Goal: Task Accomplishment & Management: Use online tool/utility

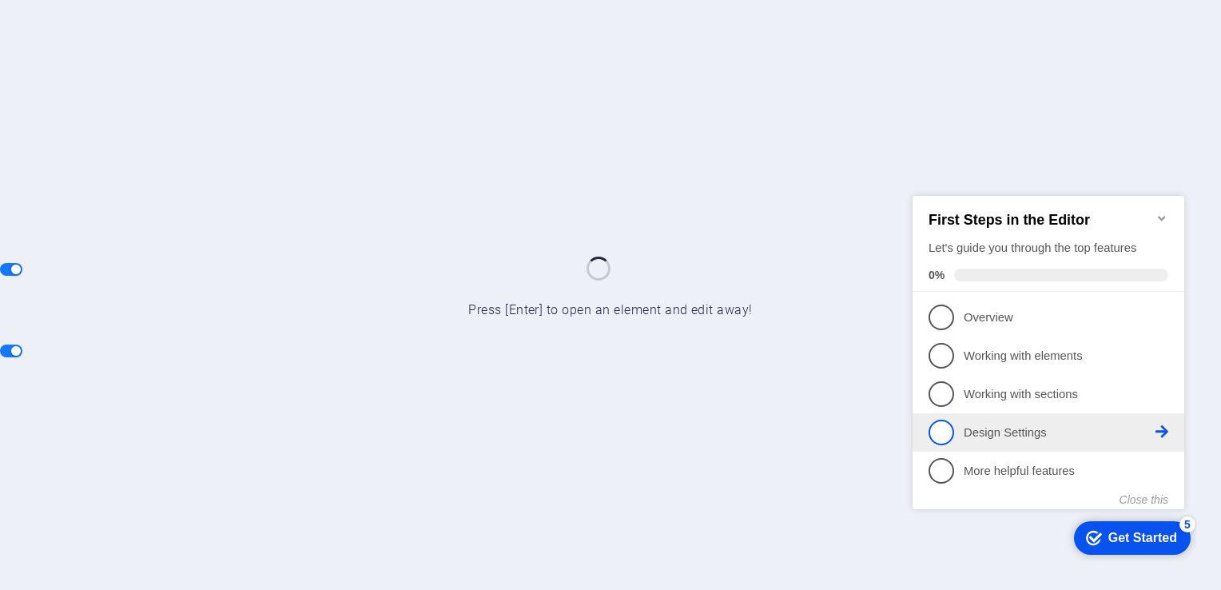
click at [943, 425] on span "4" at bounding box center [942, 432] width 26 height 26
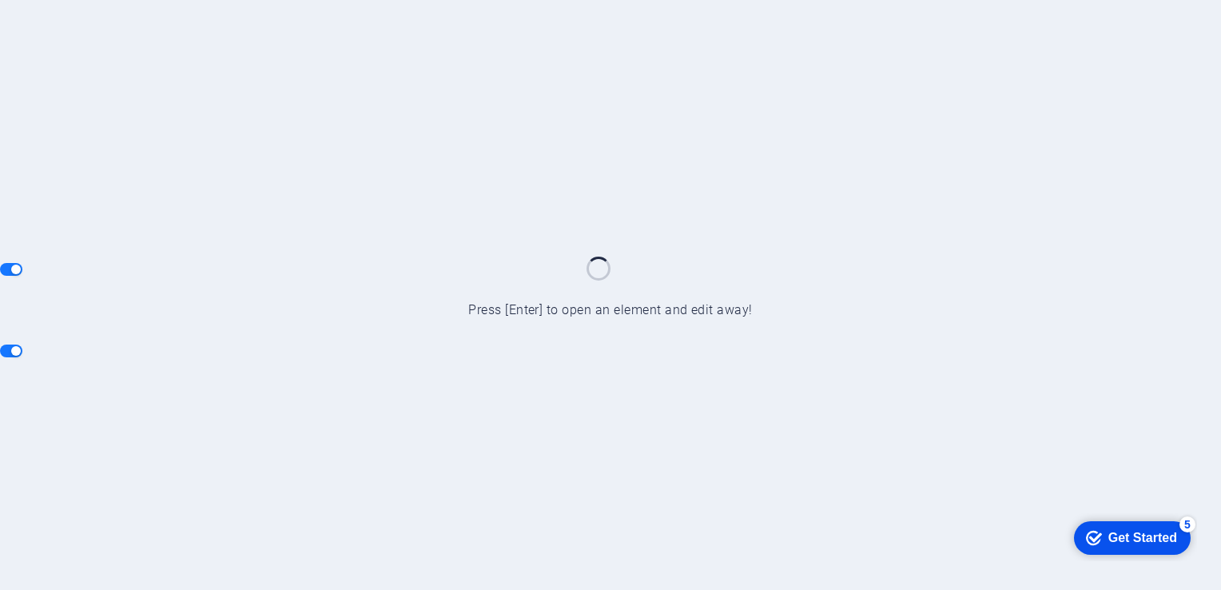
click at [1128, 537] on div "Get Started" at bounding box center [1142, 537] width 69 height 14
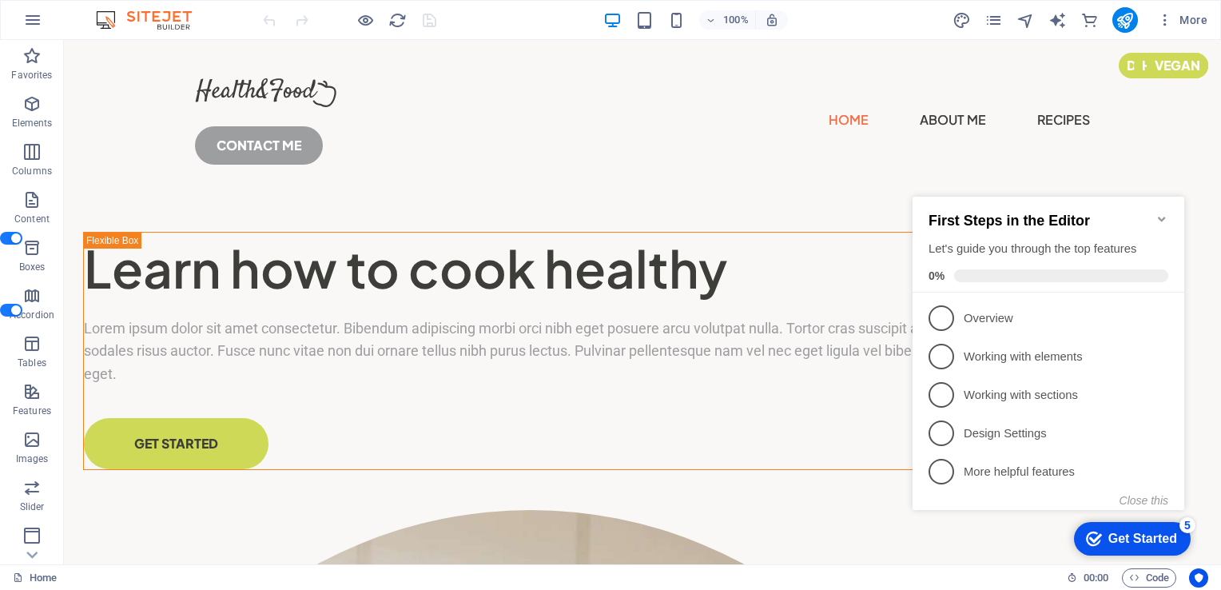
drag, startPoint x: 1215, startPoint y: 88, endPoint x: 1284, endPoint y: 45, distance: 81.8
